Goal: Task Accomplishment & Management: Use online tool/utility

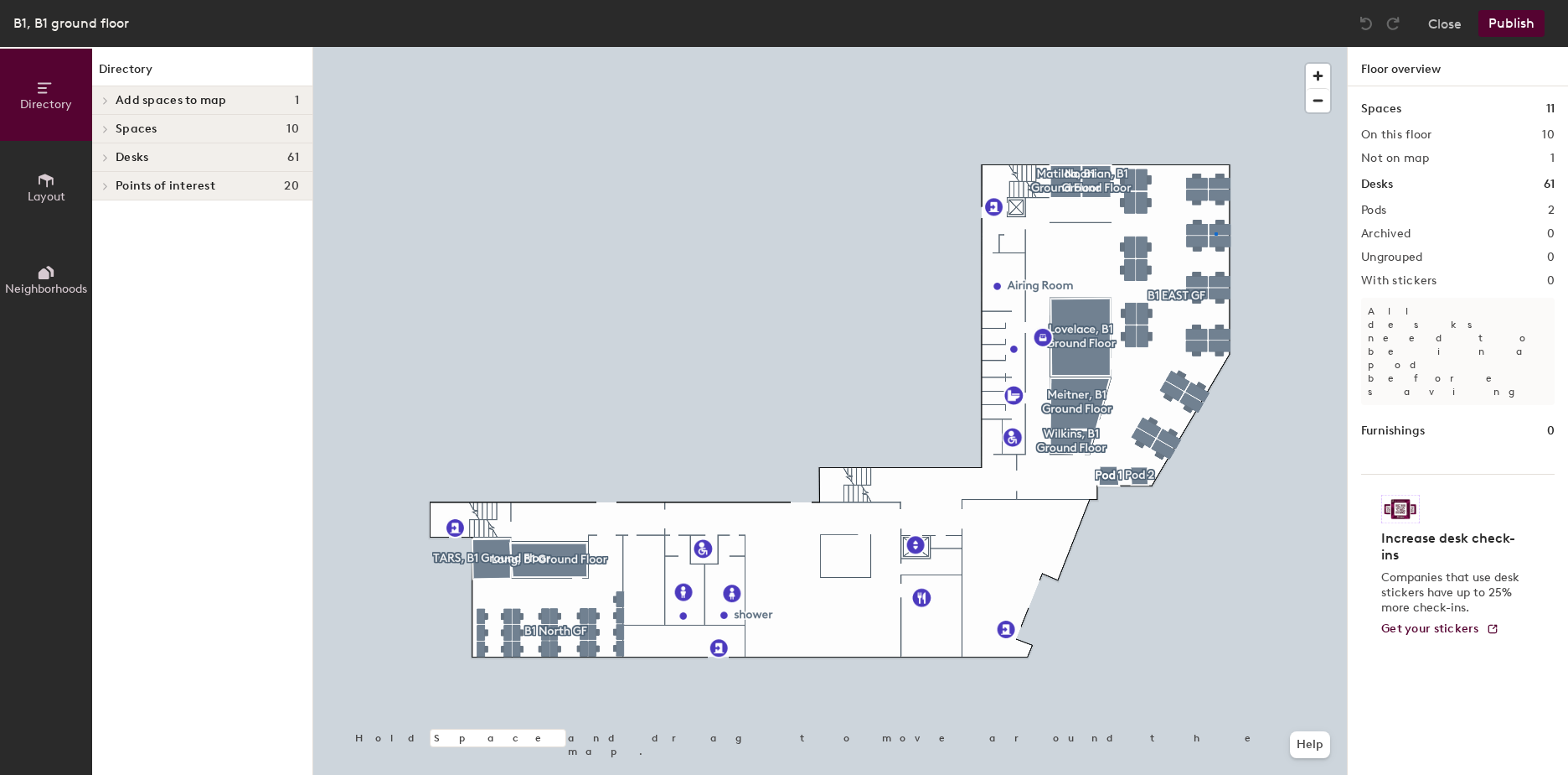
click at [1215, 47] on div at bounding box center [830, 47] width 1034 height 0
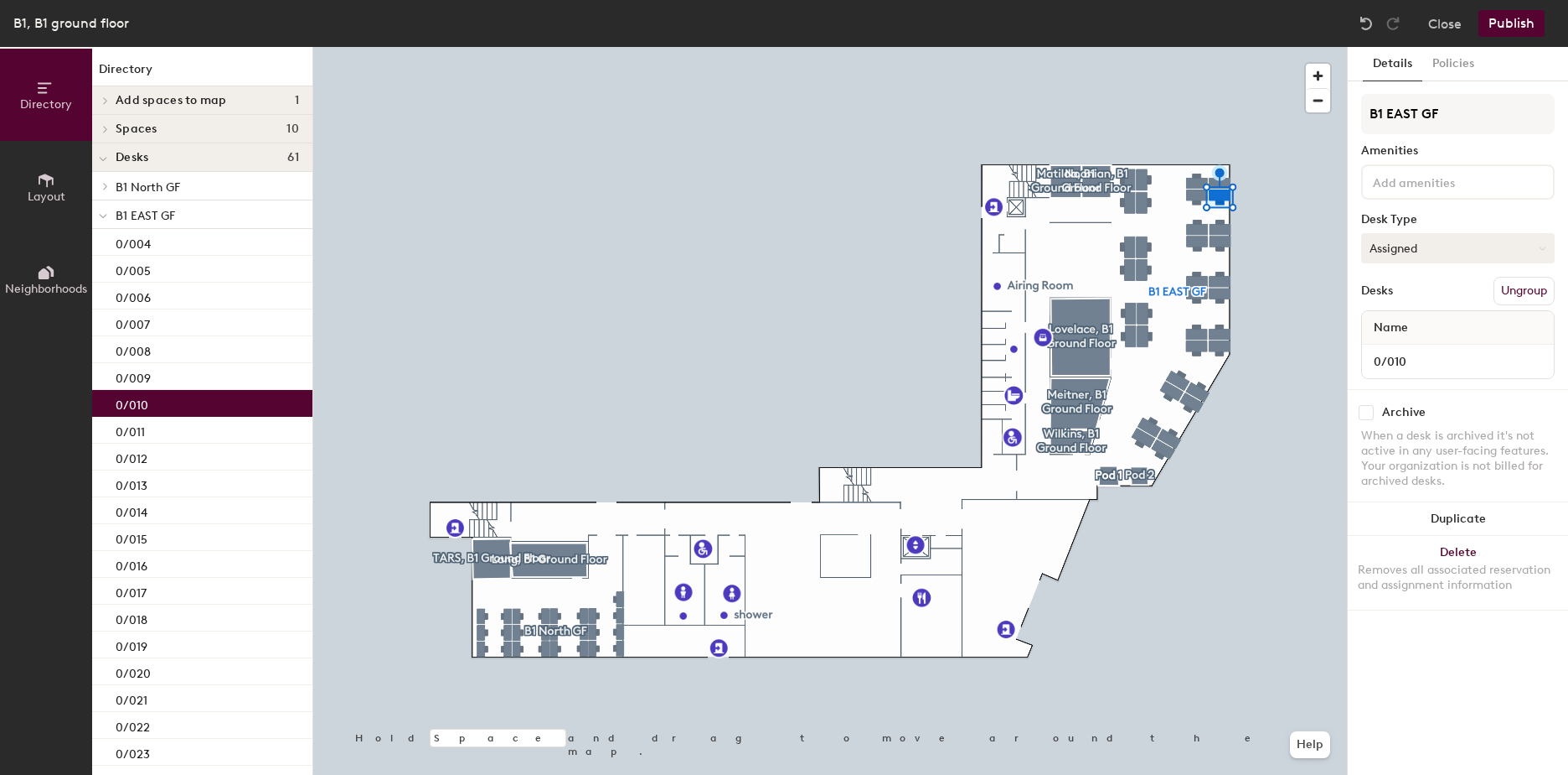
click at [1545, 246] on icon at bounding box center [1543, 249] width 7 height 7
click at [1402, 348] on div "Hoteled" at bounding box center [1446, 350] width 168 height 25
click at [1505, 24] on button "Publish" at bounding box center [1512, 23] width 66 height 27
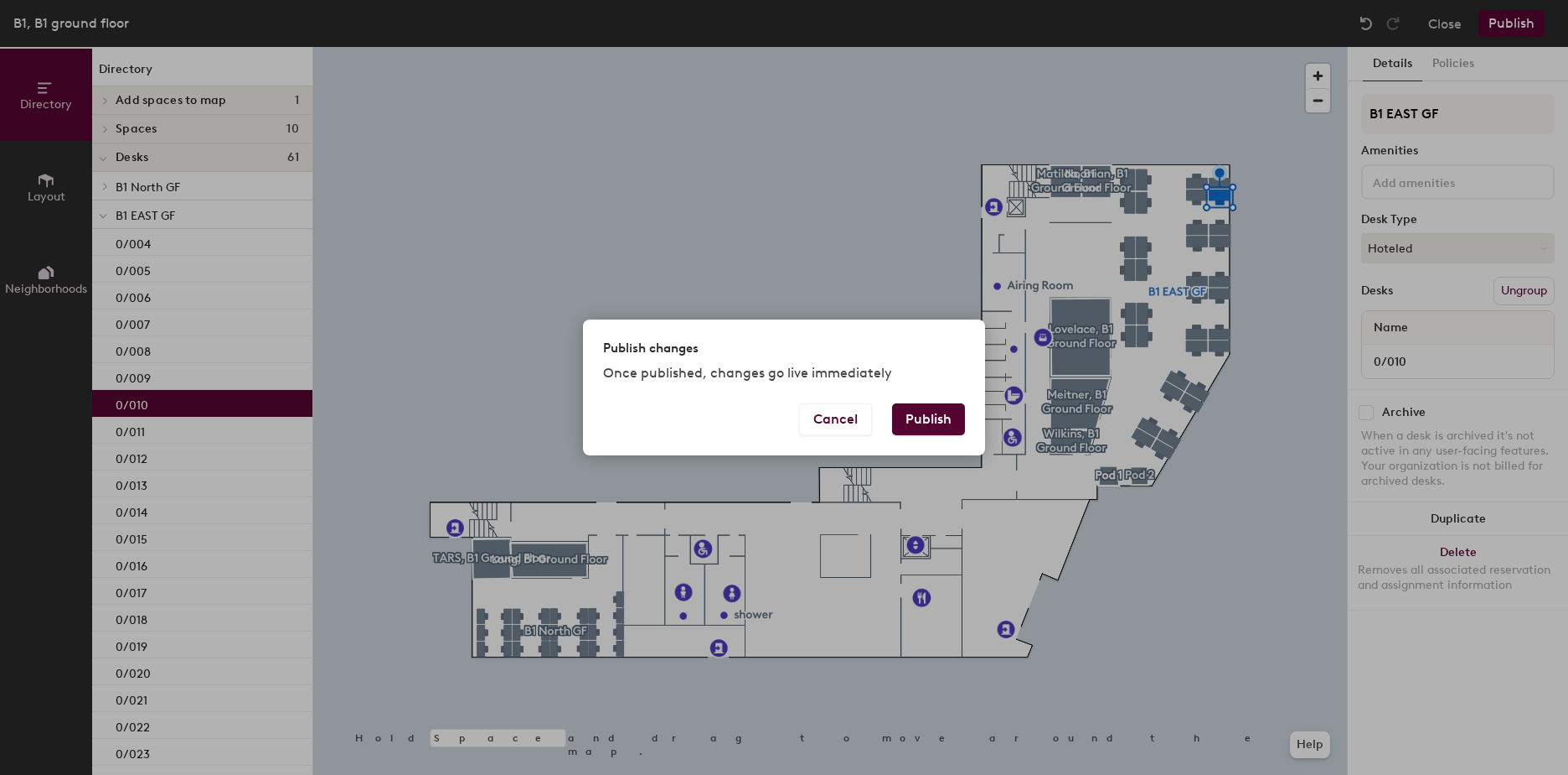
click at [935, 411] on button "Publish" at bounding box center [928, 418] width 73 height 31
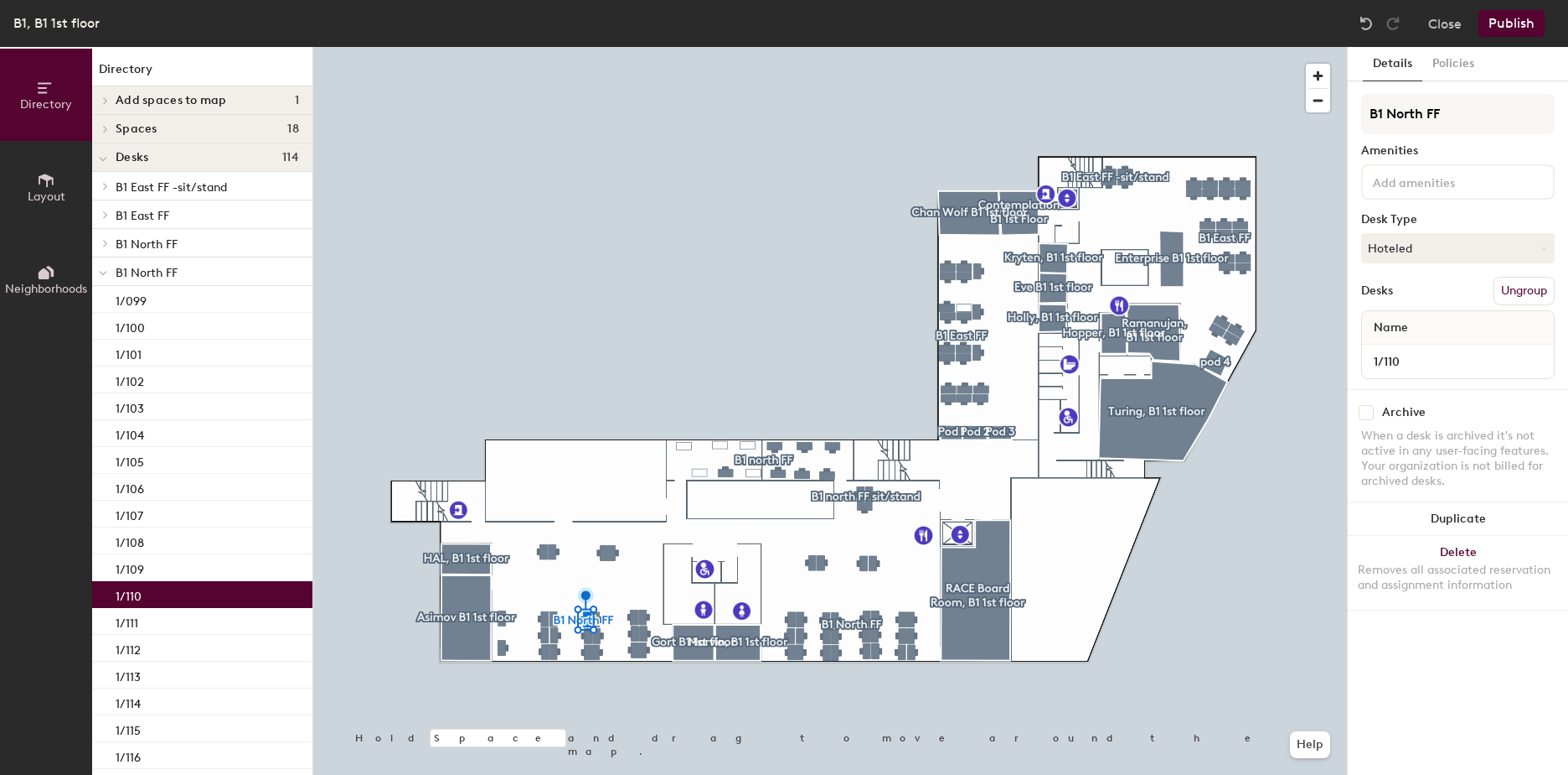
click at [541, 47] on div at bounding box center [830, 47] width 1034 height 0
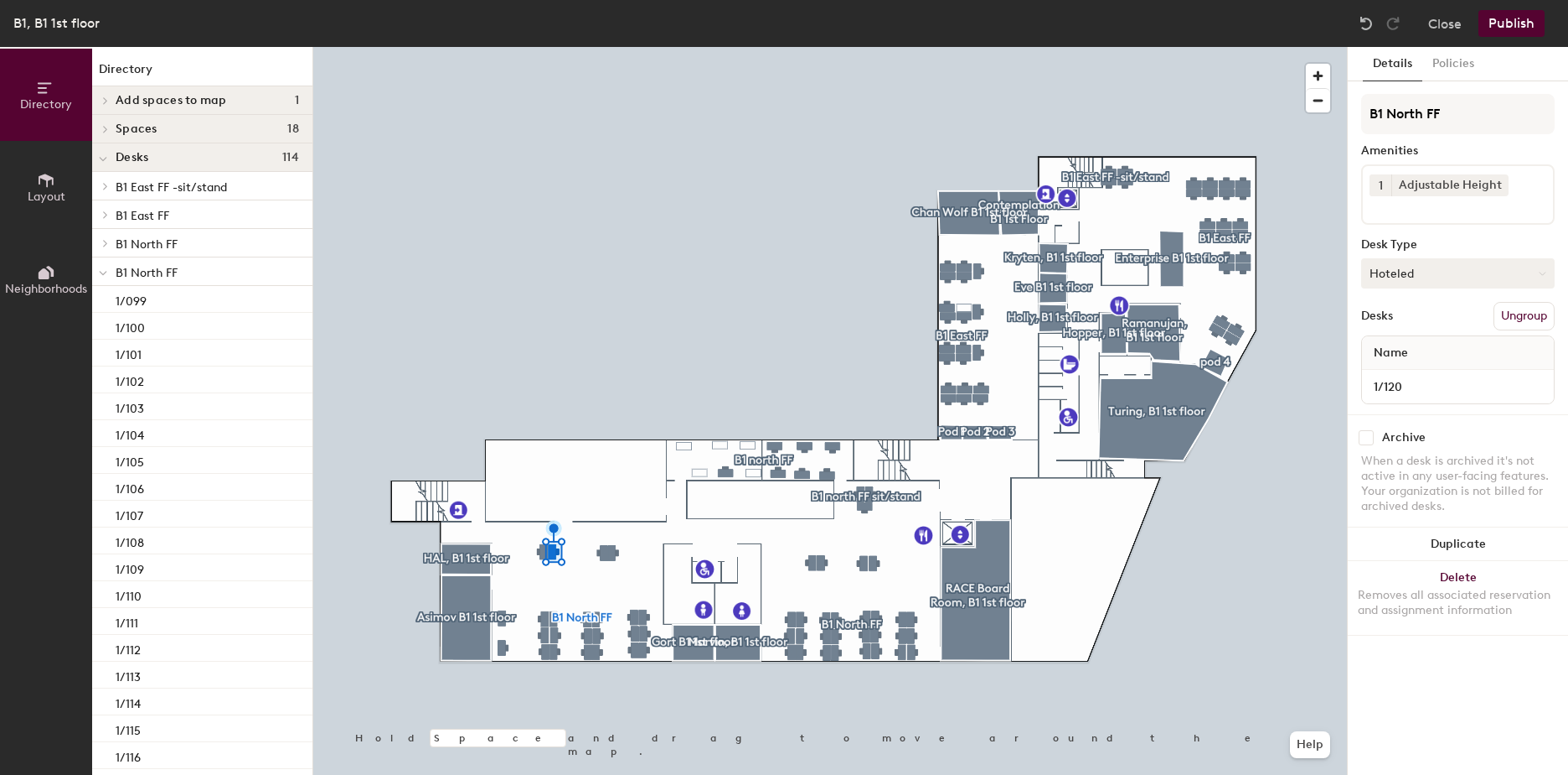
click at [1542, 266] on button "Hoteled" at bounding box center [1459, 274] width 194 height 31
click at [1441, 319] on div "Assigned" at bounding box center [1446, 325] width 168 height 25
click at [1415, 351] on span "Name" at bounding box center [1391, 353] width 51 height 31
click at [1403, 346] on span "Name" at bounding box center [1391, 353] width 51 height 31
click at [1406, 349] on span "Name" at bounding box center [1391, 353] width 51 height 31
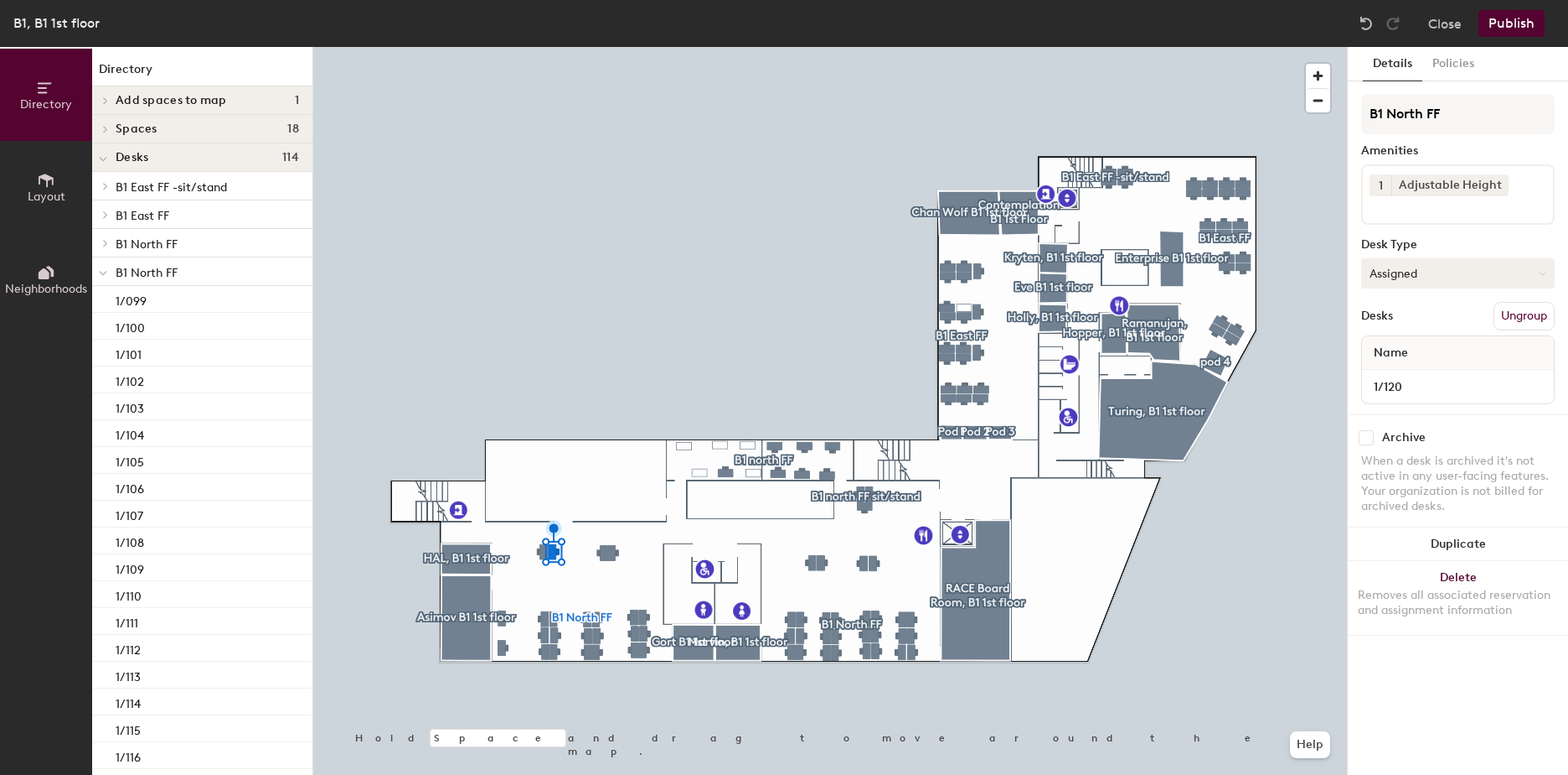
click at [1433, 275] on button "Assigned" at bounding box center [1459, 274] width 194 height 31
click at [1495, 21] on button "Publish" at bounding box center [1512, 23] width 66 height 27
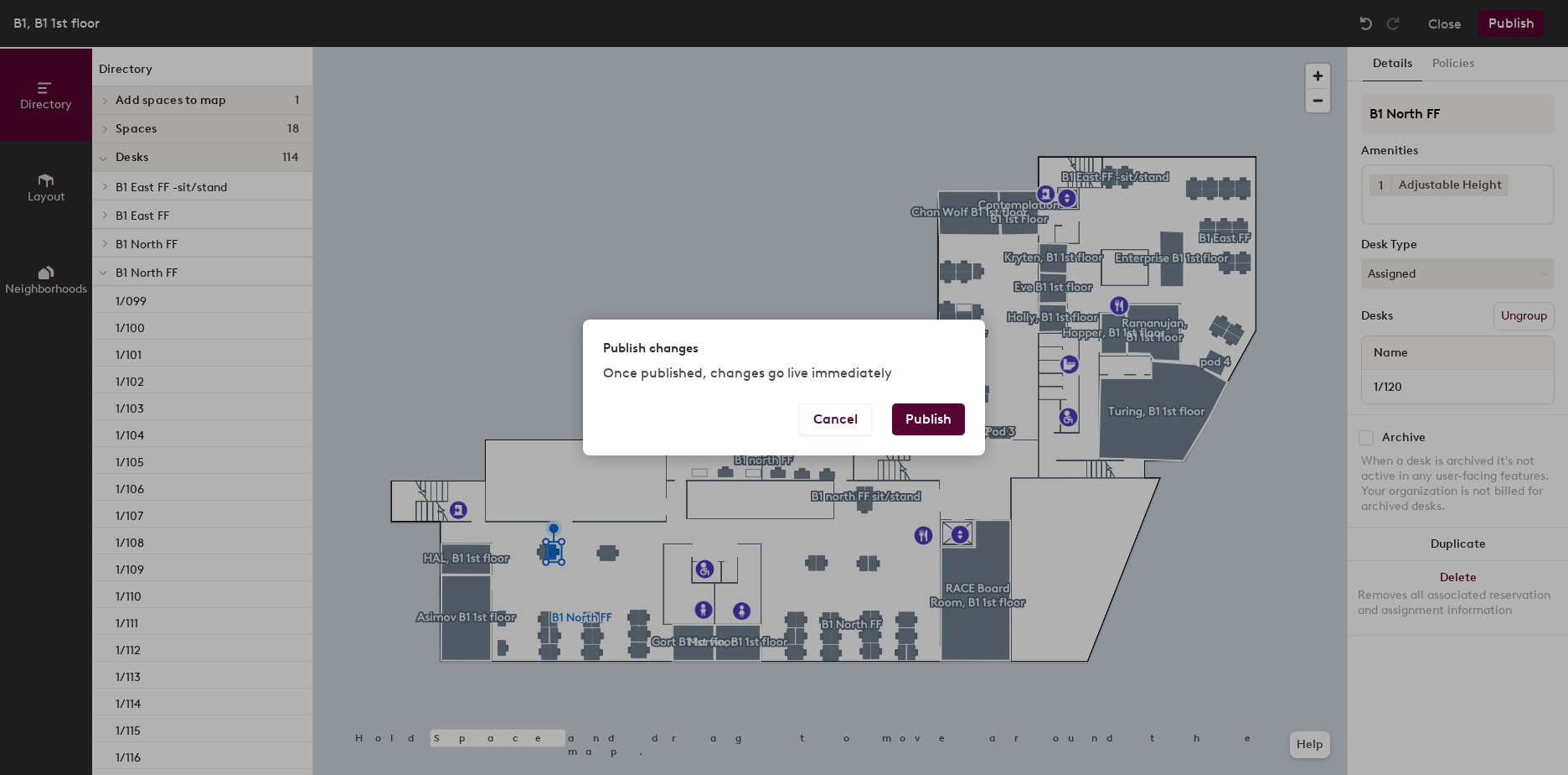
click at [943, 417] on button "Publish" at bounding box center [928, 418] width 73 height 31
